Goal: Information Seeking & Learning: Learn about a topic

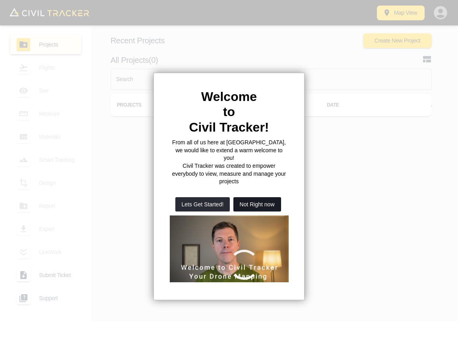
drag, startPoint x: 253, startPoint y: 191, endPoint x: 245, endPoint y: 159, distance: 33.7
click at [253, 197] on button "Not Right now" at bounding box center [257, 204] width 48 height 14
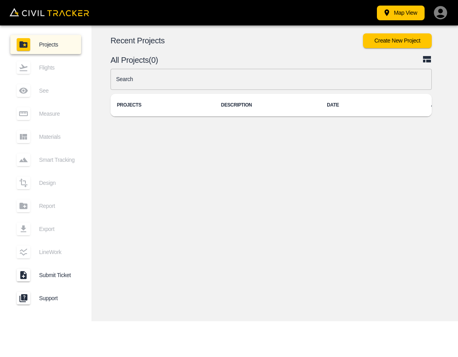
click at [211, 78] on input "text" at bounding box center [271, 79] width 321 height 21
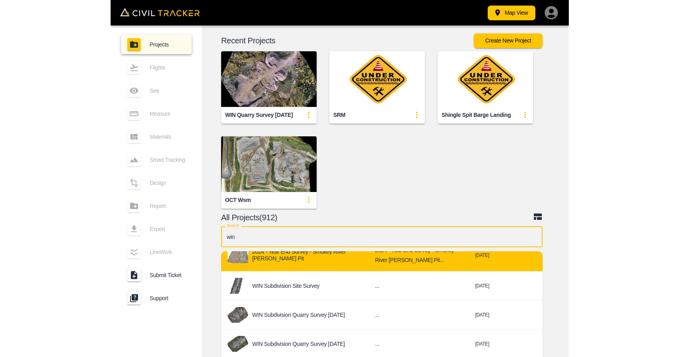
scroll to position [159, 0]
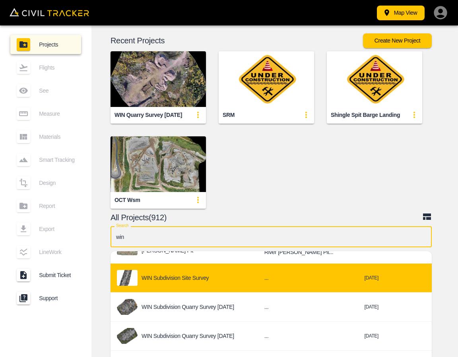
type input "win"
click at [204, 277] on p "WIN Subdivision Site Survey" at bounding box center [175, 278] width 67 height 6
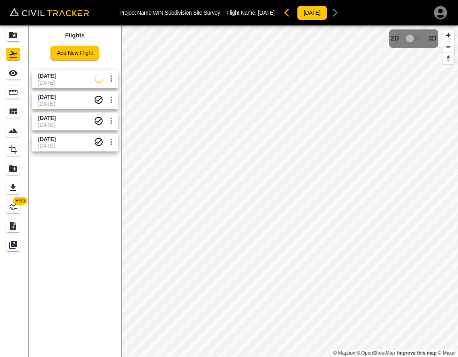
click at [45, 93] on link "August 26 2025 27-08-2025" at bounding box center [75, 100] width 86 height 18
click at [45, 95] on span "[DATE]" at bounding box center [47, 97] width 18 height 6
click at [15, 74] on icon "See" at bounding box center [13, 73] width 9 height 6
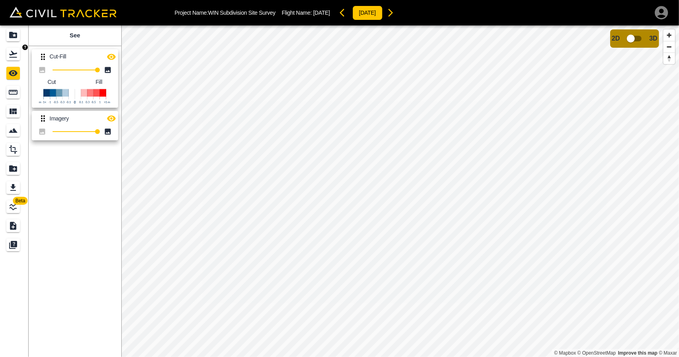
click at [6, 51] on div "Flights" at bounding box center [13, 54] width 14 height 13
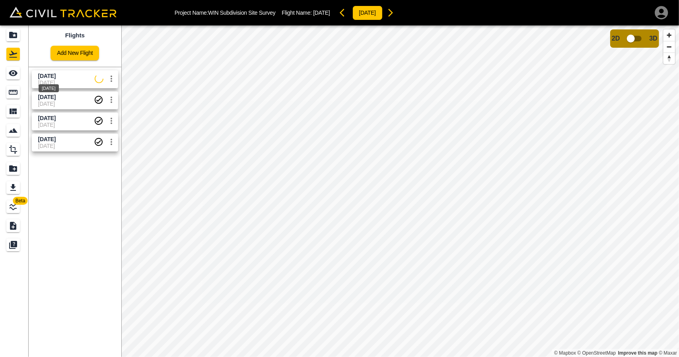
click at [49, 76] on span "[DATE]" at bounding box center [47, 76] width 18 height 6
click at [22, 74] on div "See" at bounding box center [32, 73] width 21 height 10
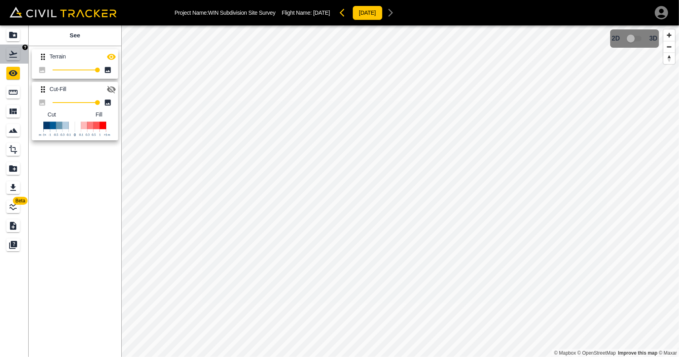
click at [18, 58] on icon "Flights" at bounding box center [13, 54] width 10 height 10
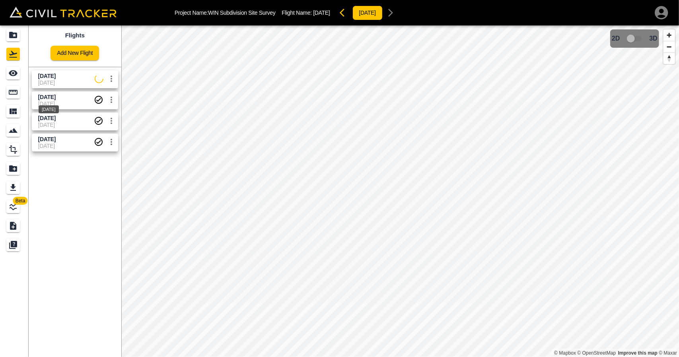
click at [46, 102] on div "[DATE]" at bounding box center [49, 107] width 22 height 14
click at [15, 73] on icon "See" at bounding box center [13, 73] width 10 height 10
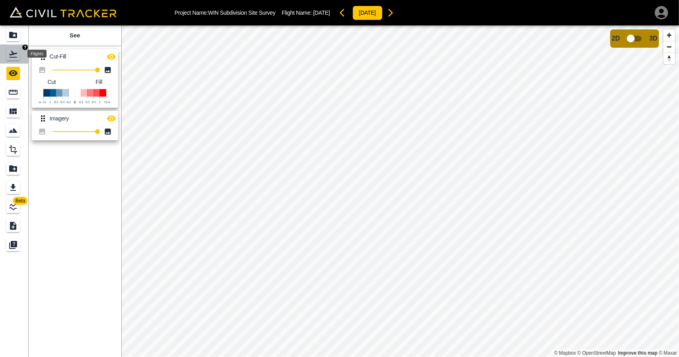
click at [17, 59] on div "Flights" at bounding box center [13, 54] width 14 height 13
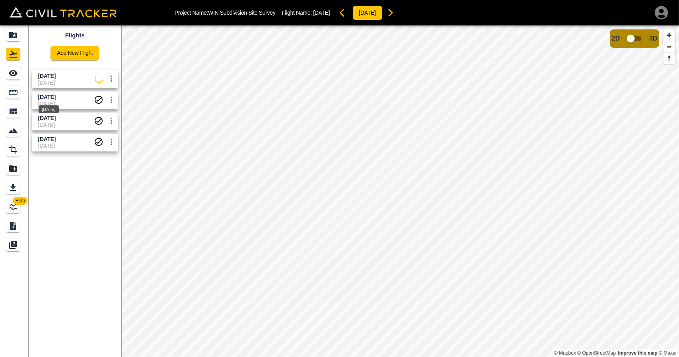
click at [56, 98] on span "[DATE]" at bounding box center [47, 97] width 18 height 6
click at [18, 74] on icon "See" at bounding box center [13, 73] width 10 height 10
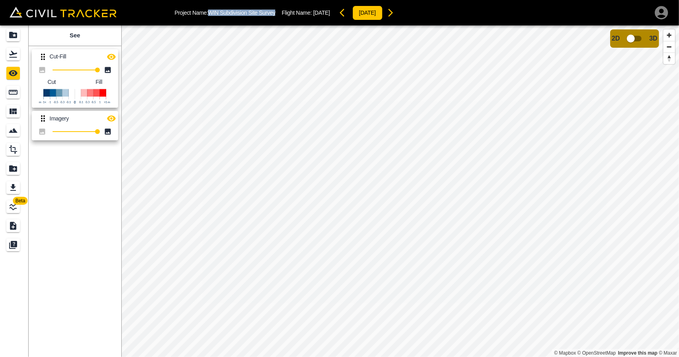
drag, startPoint x: 210, startPoint y: 11, endPoint x: 278, endPoint y: 13, distance: 67.6
click at [278, 13] on div "Project Name: WIN Subdivision Site Survey Flight Name: August 26 2025 2025-08-27" at bounding box center [287, 13] width 224 height 16
copy p "WIN Subdivision Site Survey"
click at [14, 55] on icon "Flights" at bounding box center [13, 54] width 10 height 10
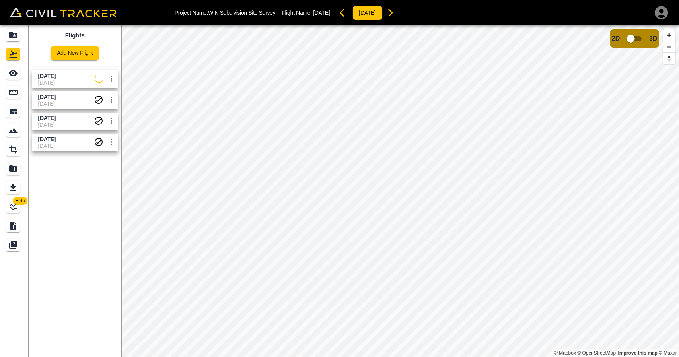
click at [38, 99] on span "[DATE]" at bounding box center [47, 97] width 18 height 6
click at [19, 81] on link at bounding box center [14, 73] width 29 height 19
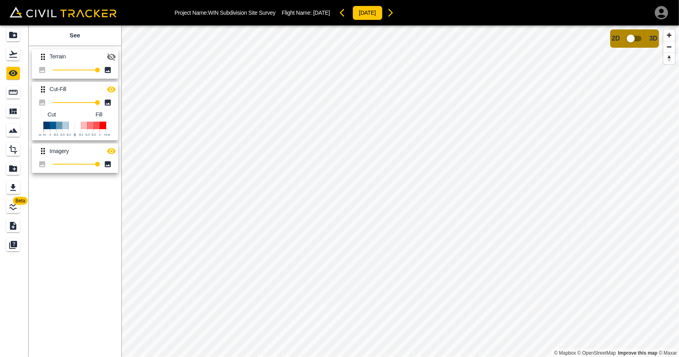
click at [115, 52] on icon "button" at bounding box center [112, 57] width 10 height 10
click at [110, 89] on icon "button" at bounding box center [111, 89] width 9 height 6
click at [113, 148] on icon "button" at bounding box center [112, 151] width 10 height 10
click at [18, 95] on div "Measure" at bounding box center [13, 92] width 14 height 13
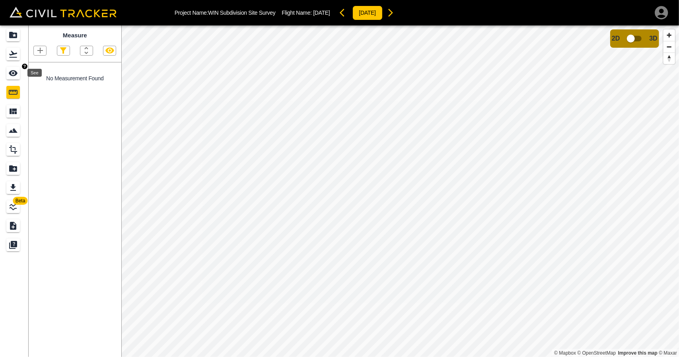
click at [18, 71] on icon "See" at bounding box center [13, 73] width 10 height 10
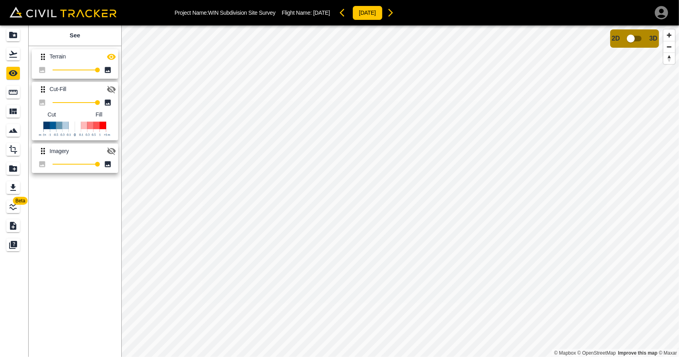
click at [112, 57] on icon "button" at bounding box center [112, 57] width 10 height 10
click at [107, 89] on icon "button" at bounding box center [112, 90] width 10 height 10
click at [111, 59] on icon "button" at bounding box center [111, 57] width 9 height 6
click at [21, 58] on body "Project Name: WIN Subdivision Site Survey Flight Name: August 26 2025 2025-08-2…" at bounding box center [339, 178] width 679 height 357
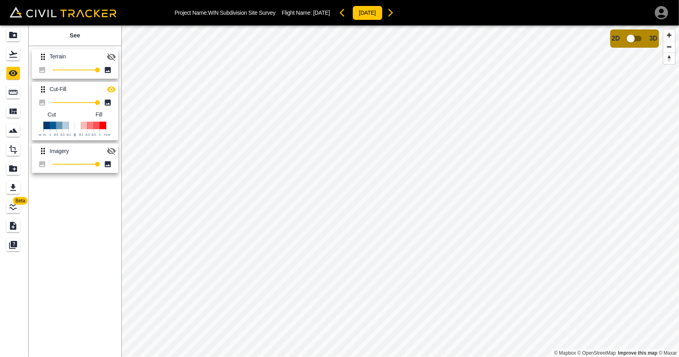
click at [395, 14] on icon "button" at bounding box center [391, 13] width 10 height 10
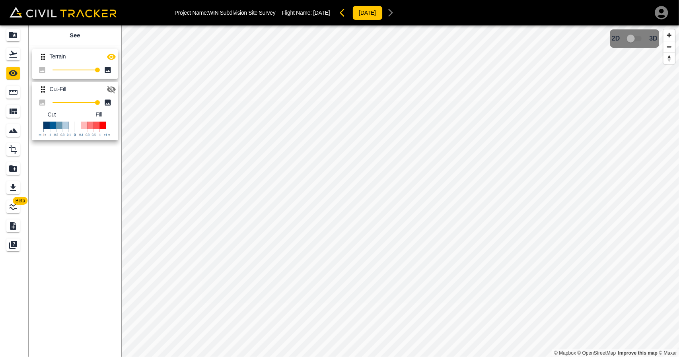
click at [113, 87] on icon "button" at bounding box center [111, 90] width 9 height 8
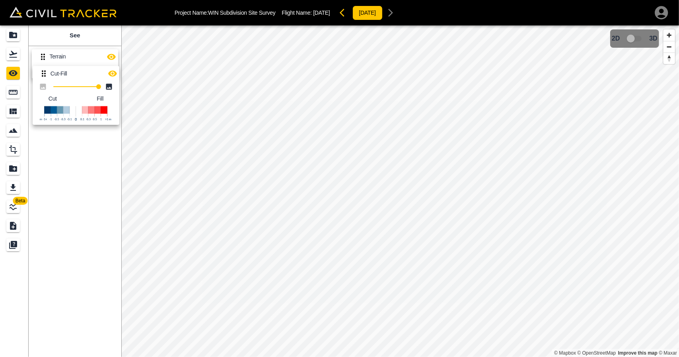
drag, startPoint x: 44, startPoint y: 93, endPoint x: 46, endPoint y: 62, distance: 30.3
click at [46, 62] on div "Terrain 100 Cut-Fill 100 Cut Fill" at bounding box center [73, 93] width 96 height 101
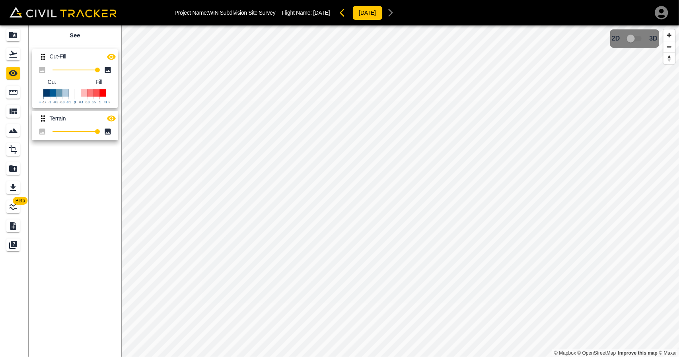
click at [116, 57] on button "button" at bounding box center [111, 57] width 16 height 16
click at [344, 16] on icon "button" at bounding box center [342, 13] width 5 height 8
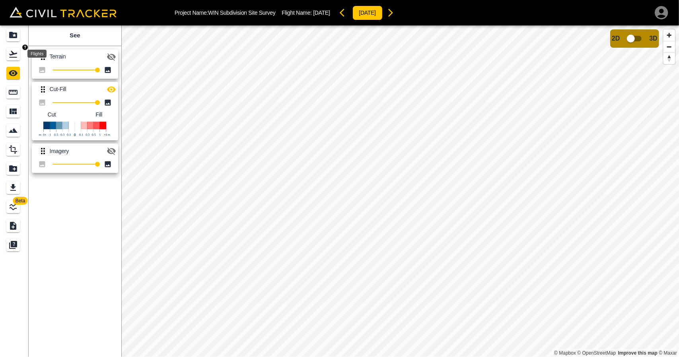
click at [13, 54] on icon "Flights" at bounding box center [13, 54] width 8 height 7
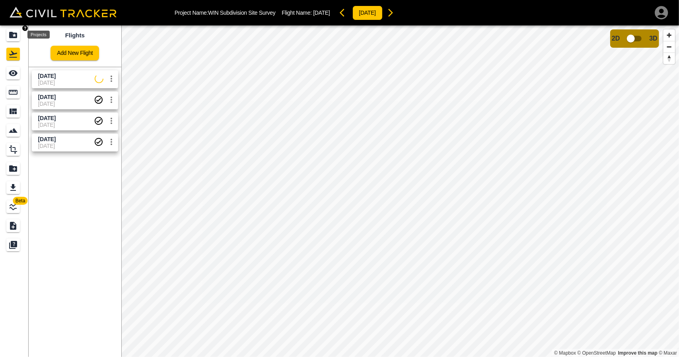
drag, startPoint x: 14, startPoint y: 33, endPoint x: 56, endPoint y: 7, distance: 49.2
click at [15, 33] on icon "Projects" at bounding box center [13, 35] width 8 height 6
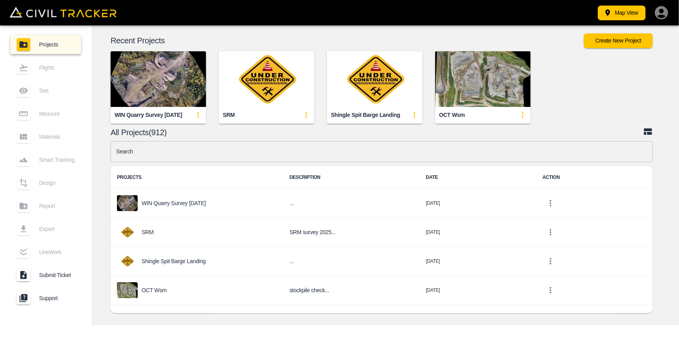
click at [219, 150] on input "text" at bounding box center [382, 151] width 542 height 21
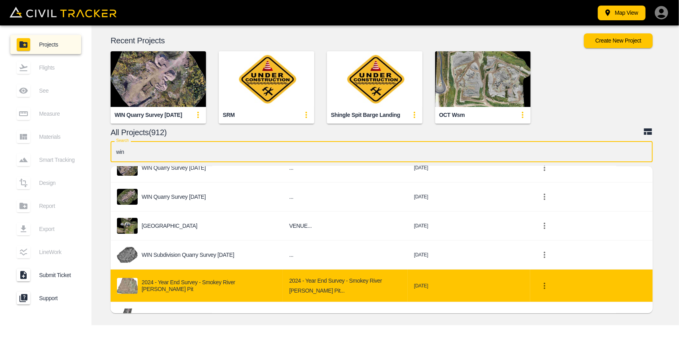
scroll to position [40, 0]
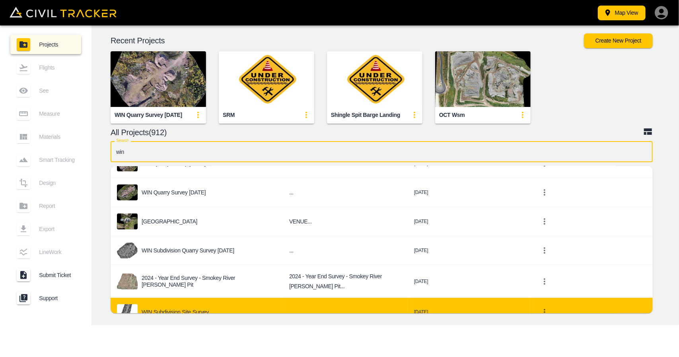
type input "win"
click at [210, 303] on td "WIN Subdivision Site Survey" at bounding box center [197, 312] width 172 height 29
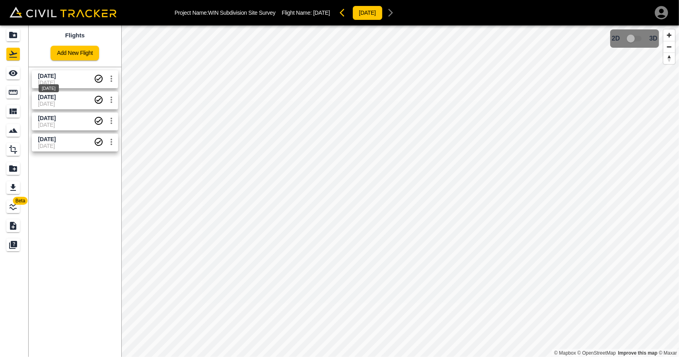
click at [56, 77] on span "[DATE]" at bounding box center [47, 76] width 18 height 6
click at [27, 76] on link at bounding box center [14, 73] width 29 height 19
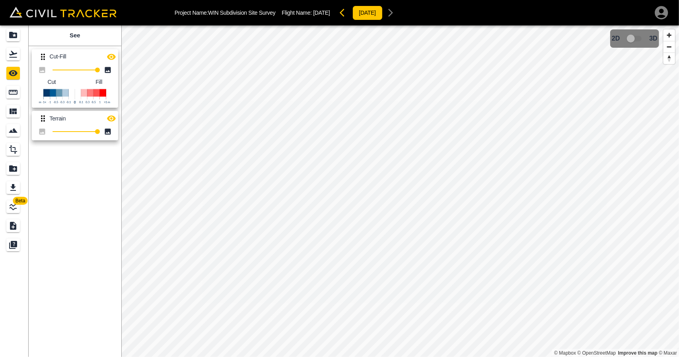
click at [14, 55] on icon "Flights" at bounding box center [13, 54] width 10 height 10
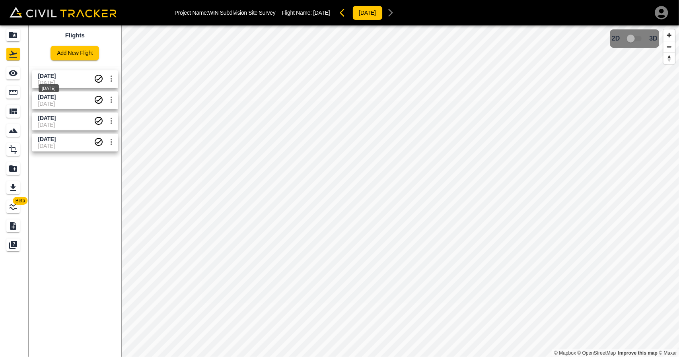
click at [53, 82] on div "[DATE]" at bounding box center [49, 86] width 22 height 14
click at [9, 74] on icon "See" at bounding box center [13, 73] width 10 height 10
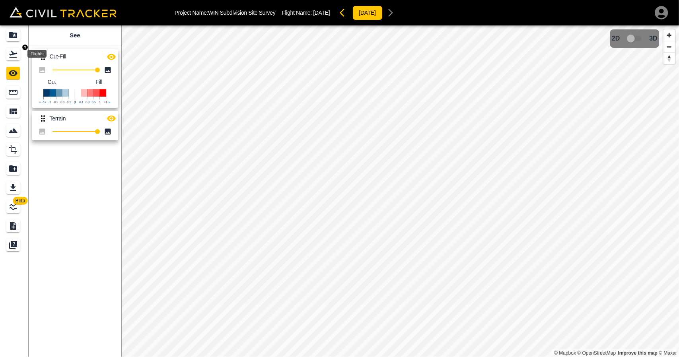
click at [15, 51] on icon "Flights" at bounding box center [13, 54] width 10 height 10
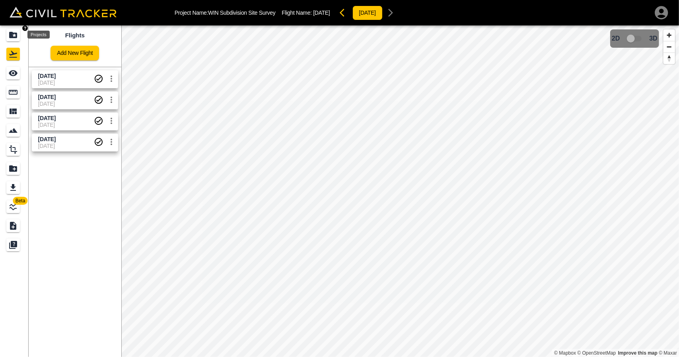
drag, startPoint x: 15, startPoint y: 39, endPoint x: 58, endPoint y: 0, distance: 57.8
click at [16, 38] on icon "Projects" at bounding box center [13, 35] width 10 height 10
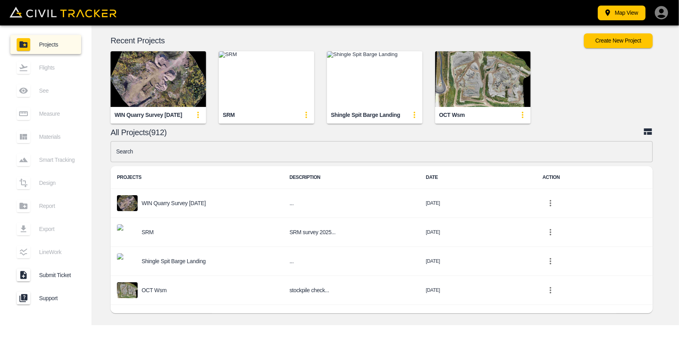
click at [266, 150] on input "text" at bounding box center [382, 151] width 542 height 21
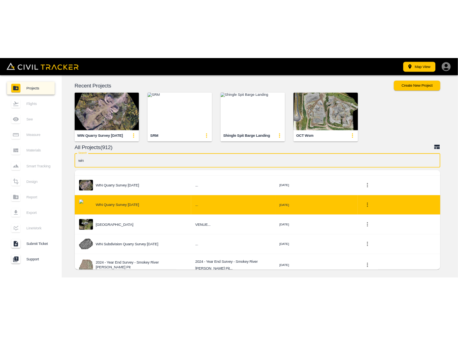
scroll to position [80, 0]
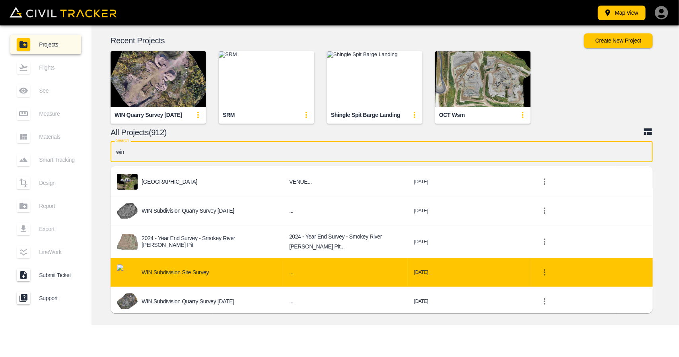
type input "win"
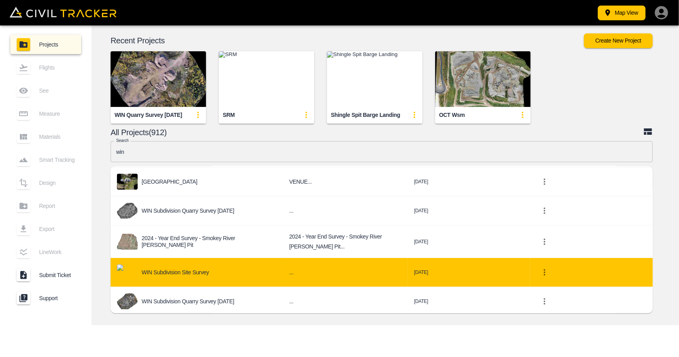
click at [212, 276] on div "WIN Subdivision Site Survey" at bounding box center [196, 272] width 159 height 16
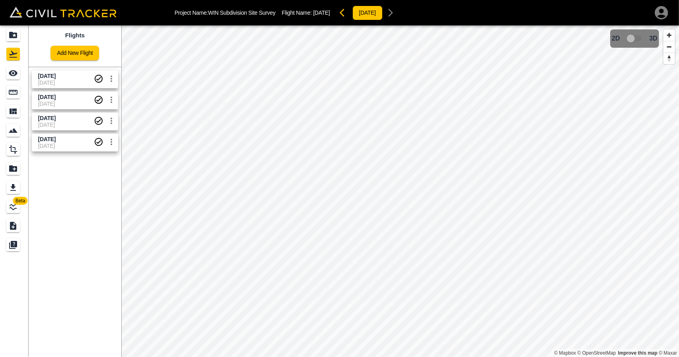
click at [72, 80] on span "[DATE]" at bounding box center [66, 83] width 56 height 6
click at [11, 74] on icon "See" at bounding box center [13, 73] width 9 height 6
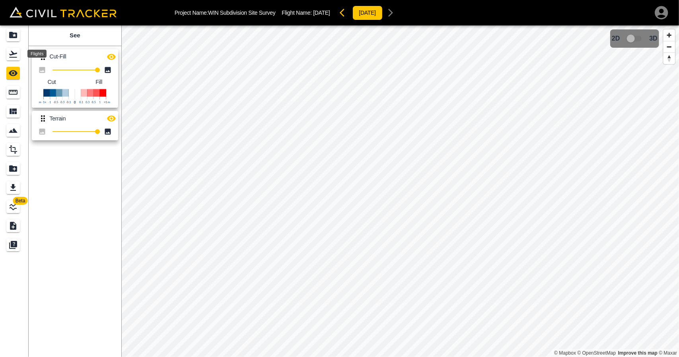
click at [16, 46] on link at bounding box center [14, 54] width 29 height 19
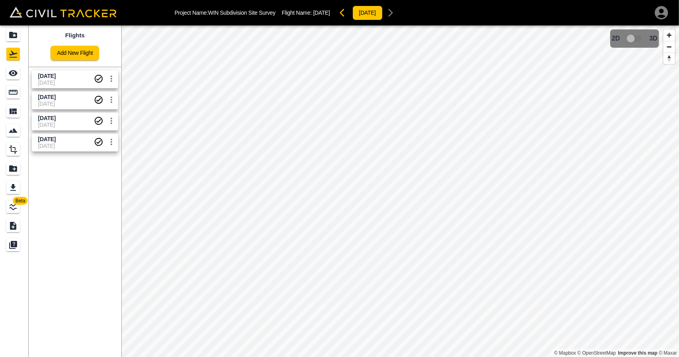
click at [20, 34] on div "Projects" at bounding box center [14, 35] width 16 height 13
